Goal: Navigation & Orientation: Understand site structure

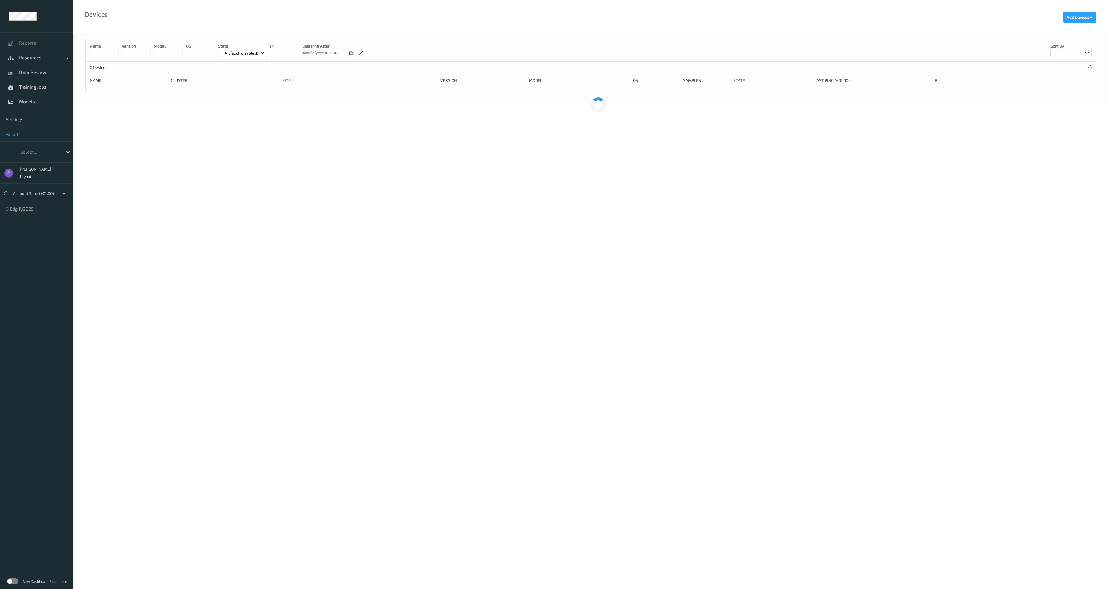
click at [24, 132] on span "About" at bounding box center [37, 134] width 62 height 6
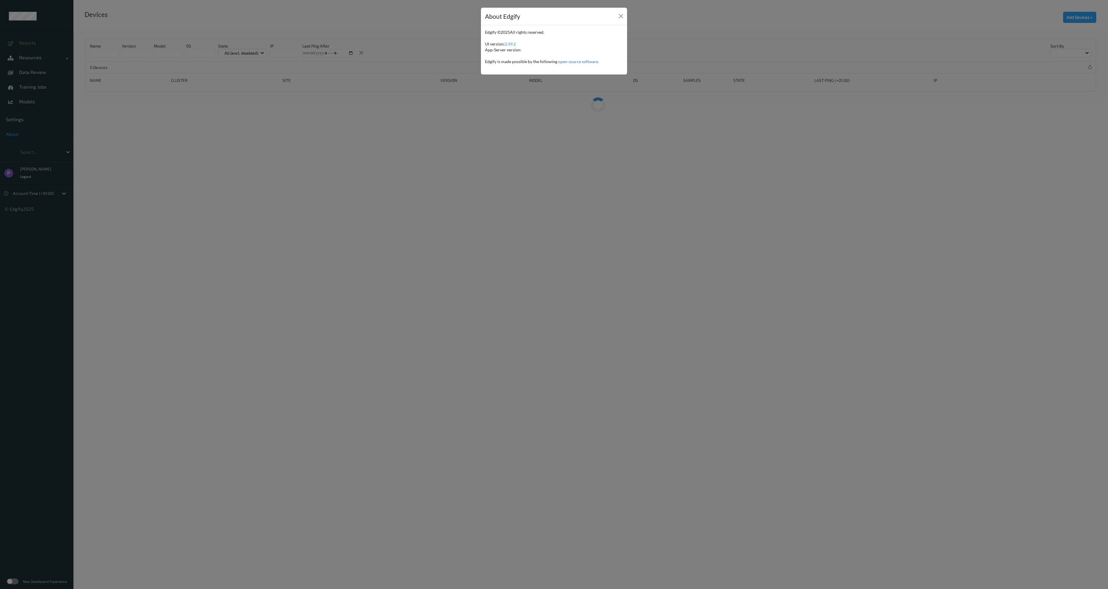
click at [24, 132] on div "About Edgify Edgify © 2025 All rights reserved. UI version: 2.49.2 App-Server v…" at bounding box center [554, 294] width 1108 height 589
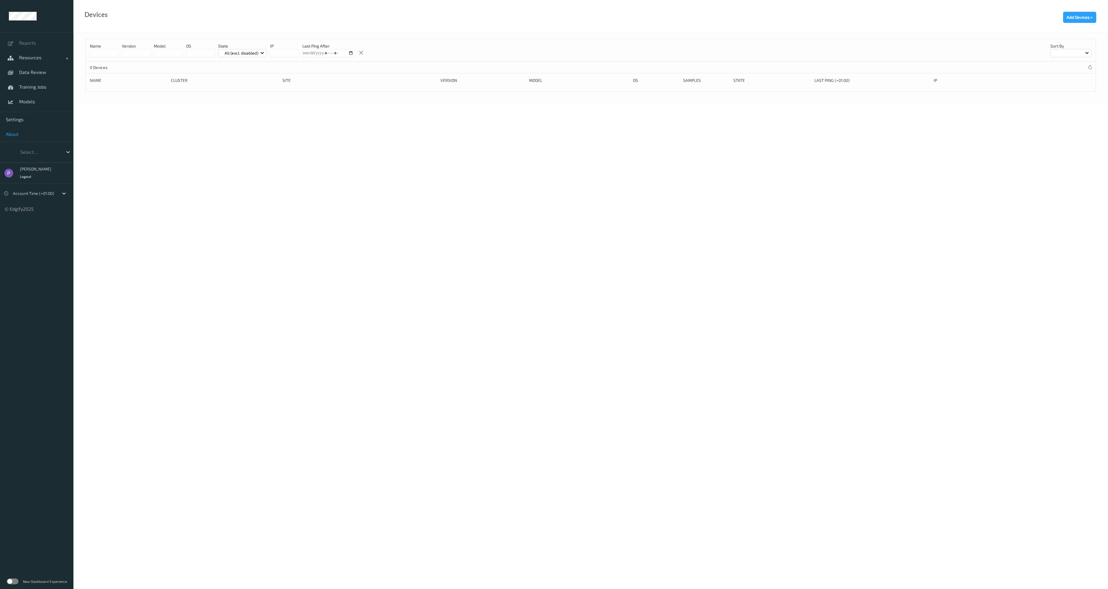
click at [36, 136] on span "About" at bounding box center [37, 134] width 62 height 6
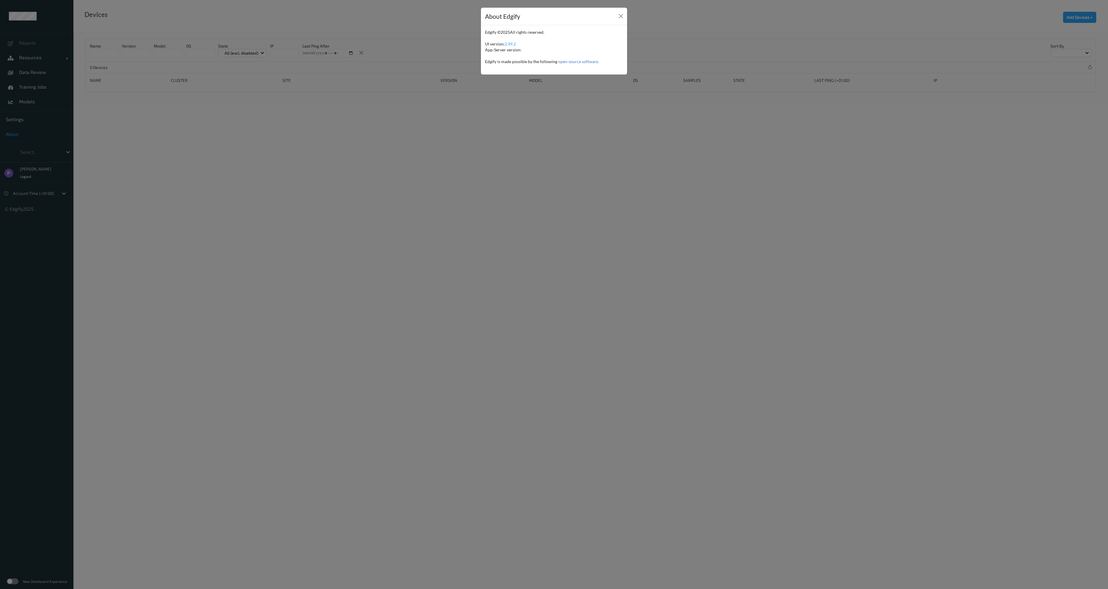
click at [36, 136] on div "About Edgify Edgify © 2025 All rights reserved. UI version: 2.49.2 App-Server v…" at bounding box center [554, 294] width 1108 height 589
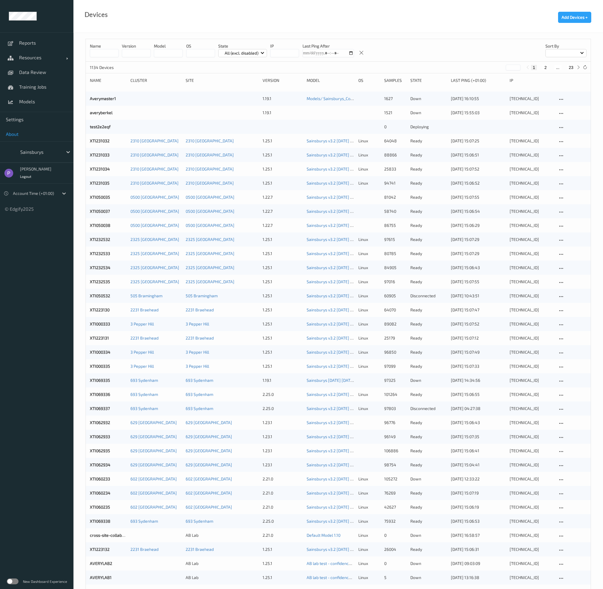
click at [37, 134] on span "About" at bounding box center [37, 134] width 62 height 6
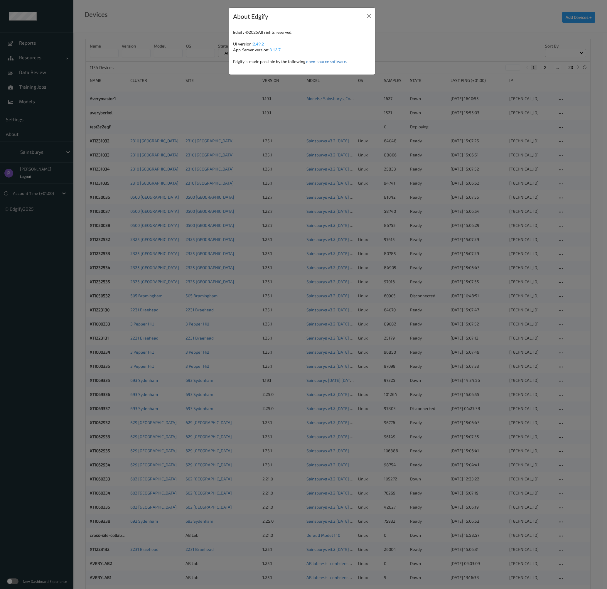
click at [37, 134] on div "About Edgify Edgify © 2025 All rights reserved. UI version: 2.49.2 App-Server v…" at bounding box center [303, 294] width 607 height 589
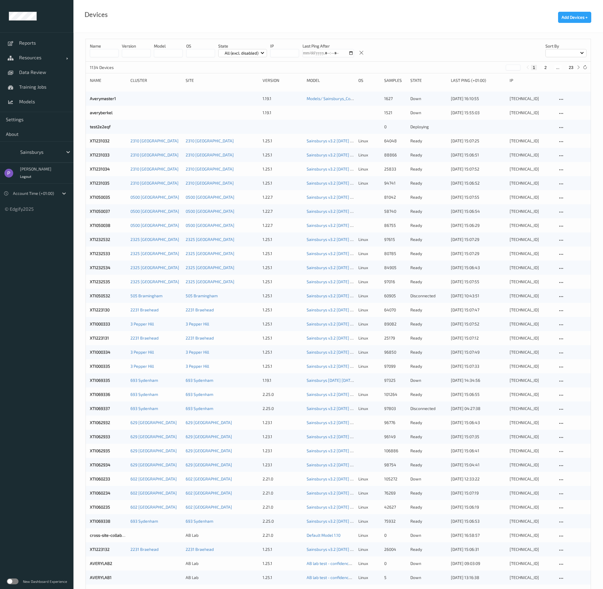
click at [11, 585] on div "New Dashboard Experience" at bounding box center [36, 581] width 73 height 15
click at [11, 584] on label at bounding box center [13, 582] width 12 height 6
